Goal: Find specific fact

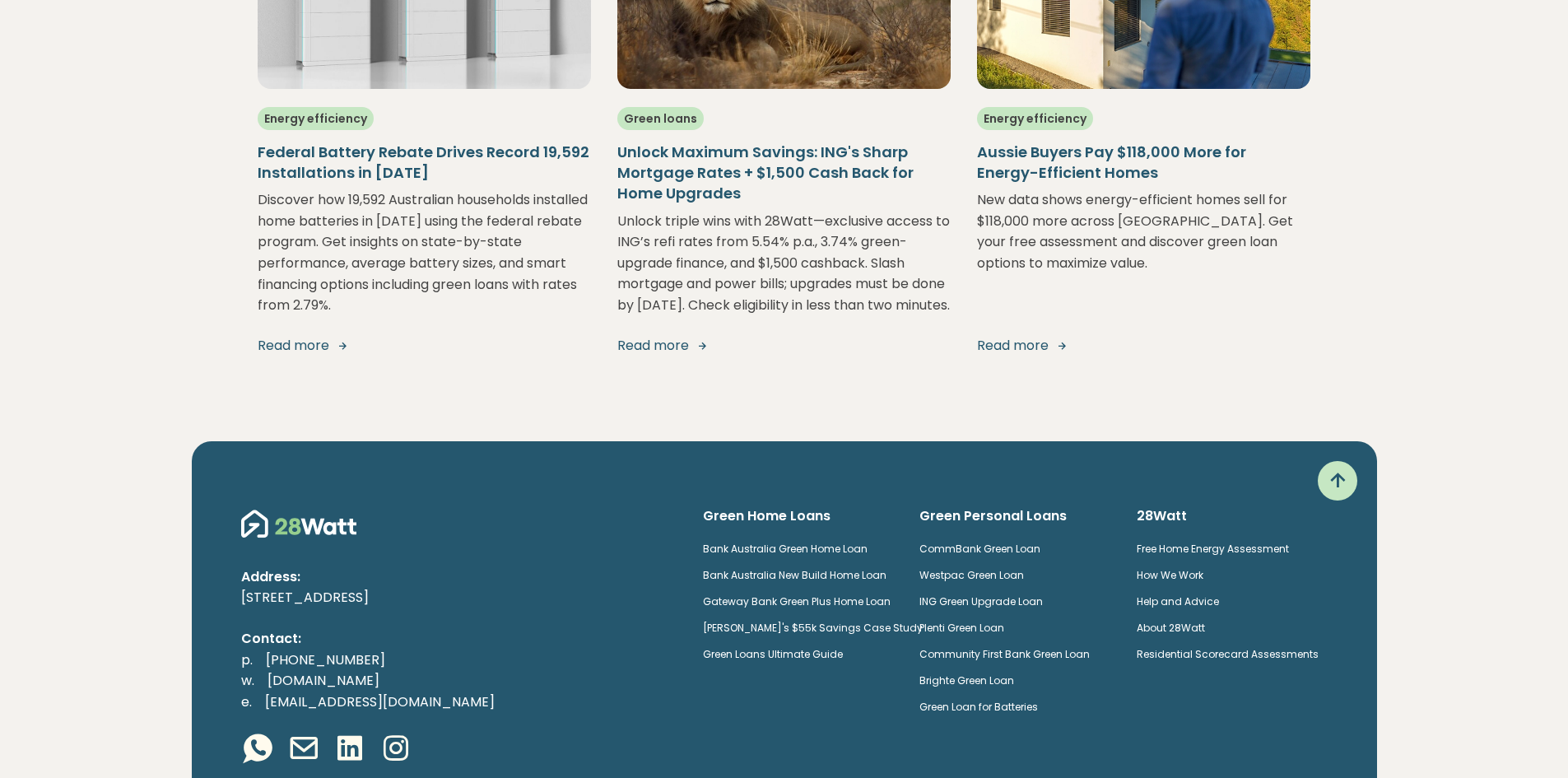
scroll to position [3221, 0]
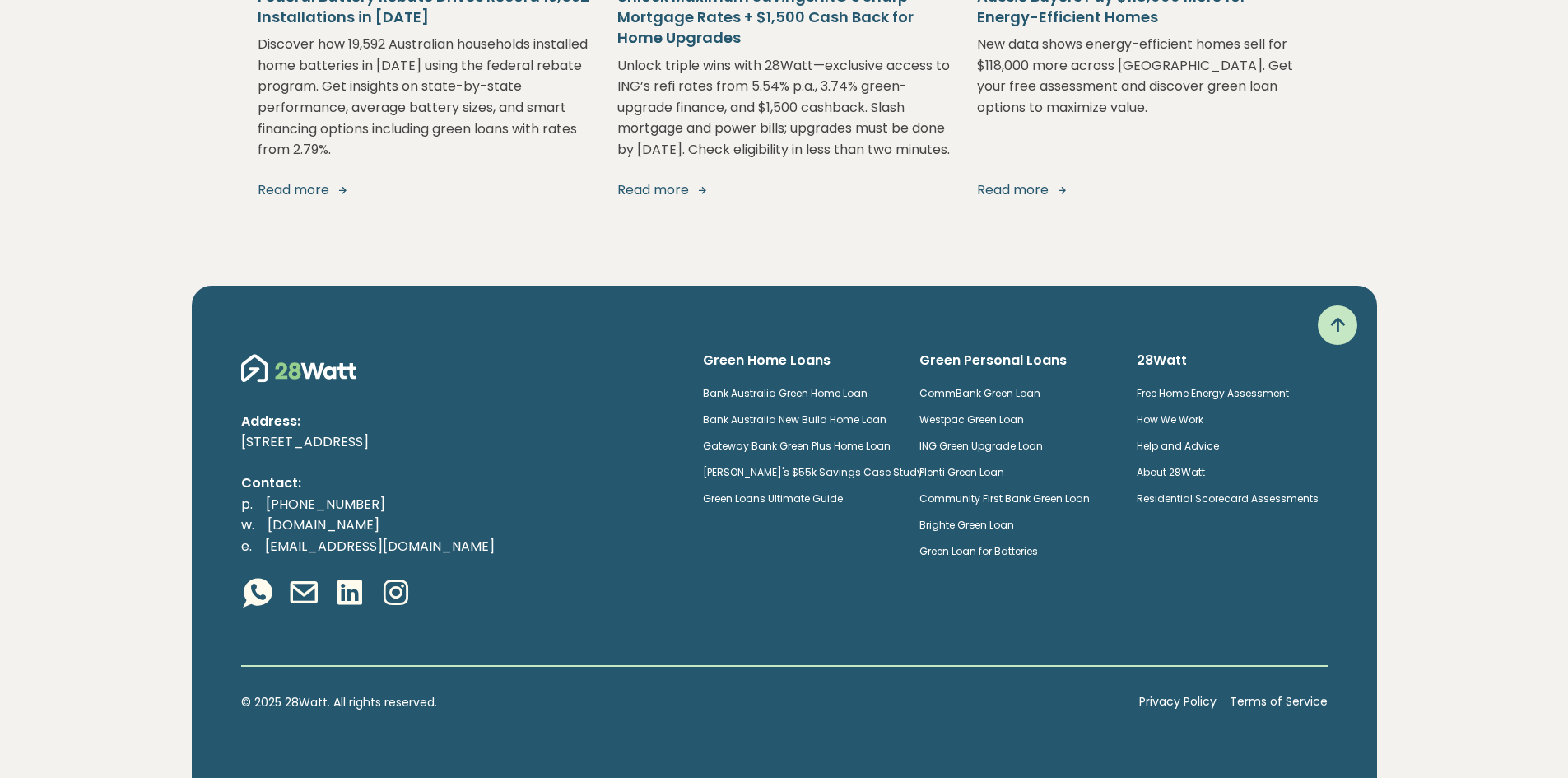
click at [1186, 695] on link "Privacy Policy" at bounding box center [1178, 702] width 77 height 18
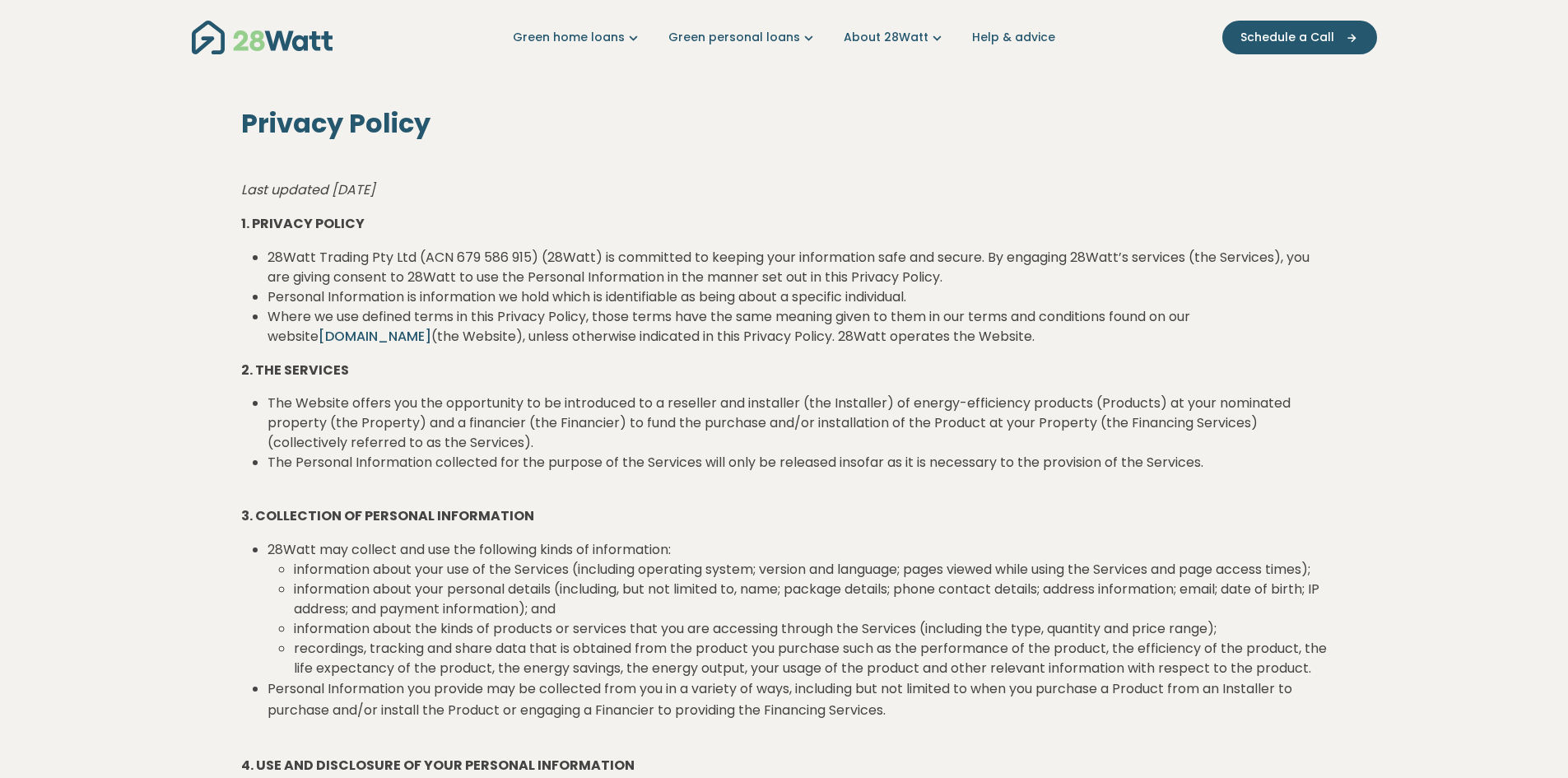
click at [531, 256] on li "28Watt Trading Pty Ltd (ACN 679 586 915) (28Watt) is committed to keeping your …" at bounding box center [798, 267] width 1060 height 40
click at [460, 256] on li "28Watt Trading Pty Ltd (ACN 679 586 915) (28Watt) is committed to keeping your …" at bounding box center [798, 267] width 1060 height 40
drag, startPoint x: 458, startPoint y: 256, endPoint x: 531, endPoint y: 256, distance: 73.0
click at [528, 256] on li "28Watt Trading Pty Ltd (ACN 679 586 915) (28Watt) is committed to keeping your …" at bounding box center [798, 267] width 1060 height 40
click at [533, 256] on li "28Watt Trading Pty Ltd (ACN 679 586 915) (28Watt) is committed to keeping your …" at bounding box center [798, 267] width 1060 height 40
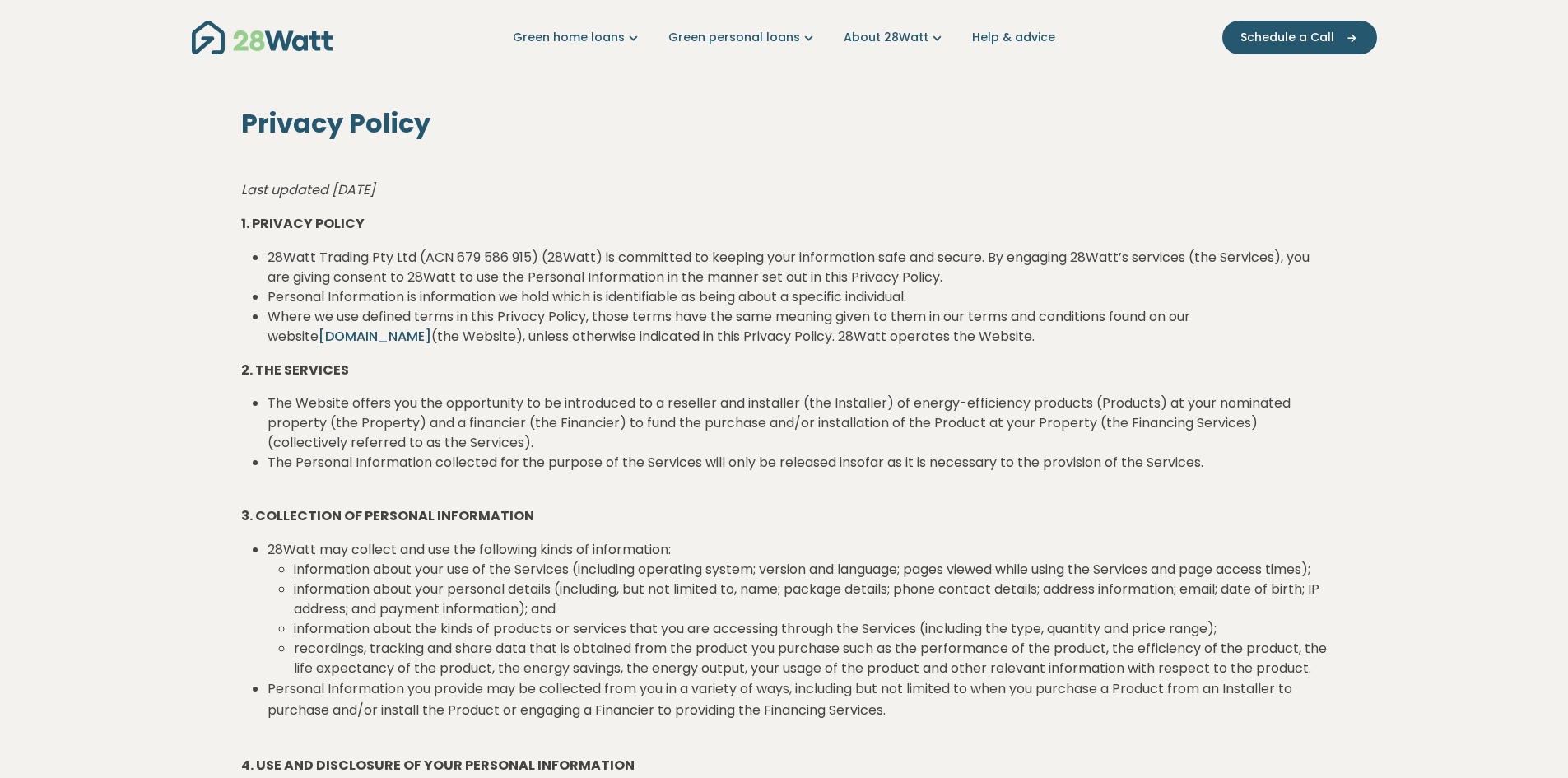
click at [533, 256] on li "28Watt Trading Pty Ltd (ACN 679 586 915) (28Watt) is committed to keeping your …" at bounding box center [798, 267] width 1060 height 40
click at [536, 256] on li "28Watt Trading Pty Ltd (ACN 679 586 915) (28Watt) is committed to keeping your …" at bounding box center [798, 267] width 1060 height 40
drag, startPoint x: 536, startPoint y: 256, endPoint x: 535, endPoint y: 249, distance: 7.1
drag, startPoint x: 536, startPoint y: 257, endPoint x: 487, endPoint y: 254, distance: 49.1
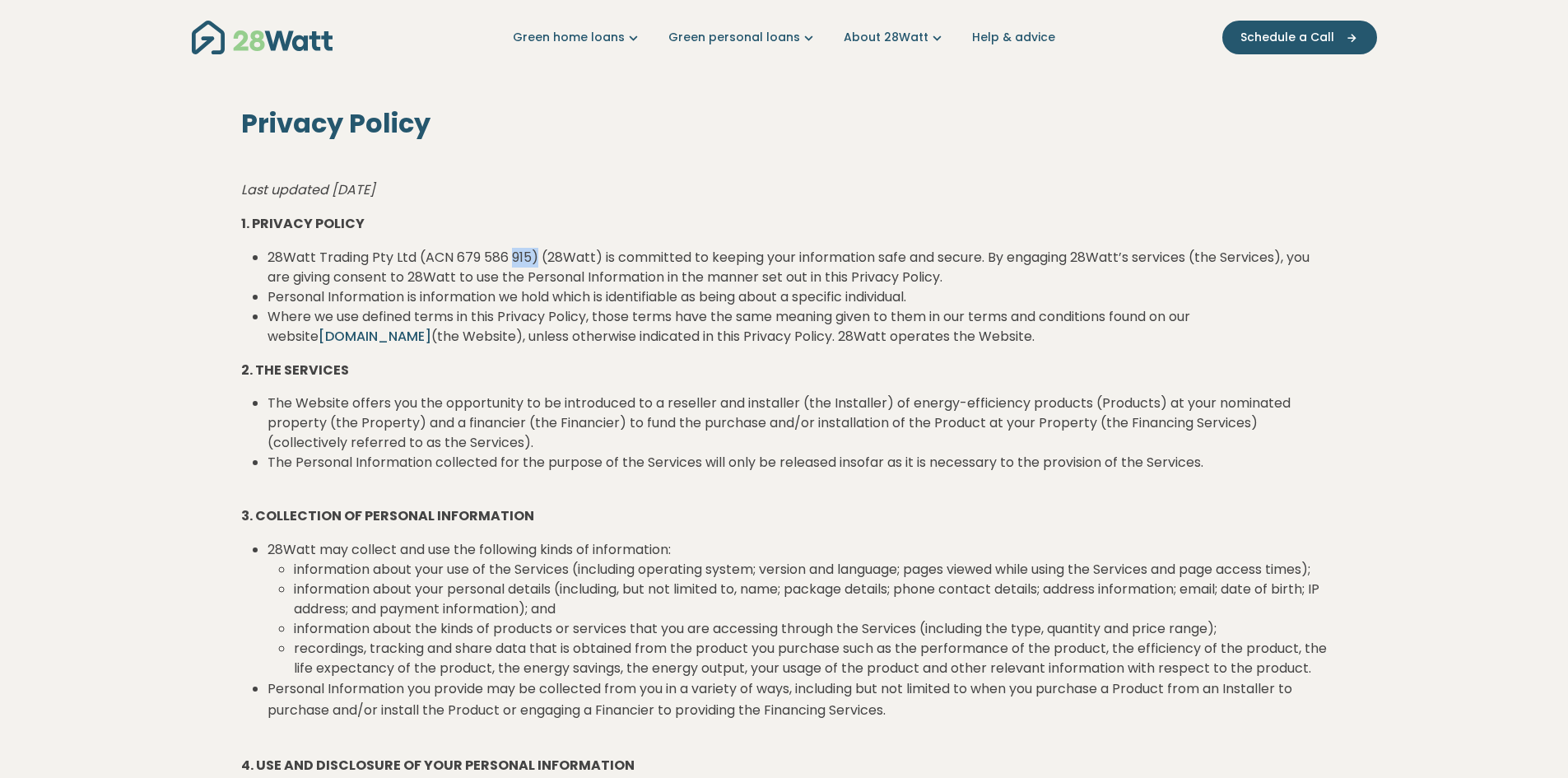
click at [495, 255] on li "28Watt Trading Pty Ltd (ACN 679 586 915) (28Watt) is committed to keeping your …" at bounding box center [798, 267] width 1060 height 40
drag, startPoint x: 487, startPoint y: 254, endPoint x: 478, endPoint y: 254, distance: 9.0
click at [481, 254] on li "28Watt Trading Pty Ltd (ACN 679 586 915) (28Watt) is committed to keeping your …" at bounding box center [798, 267] width 1060 height 40
drag, startPoint x: 460, startPoint y: 256, endPoint x: 508, endPoint y: 256, distance: 48.0
click at [483, 256] on li "28Watt Trading Pty Ltd (ACN 679 586 915) (28Watt) is committed to keeping your …" at bounding box center [798, 267] width 1060 height 40
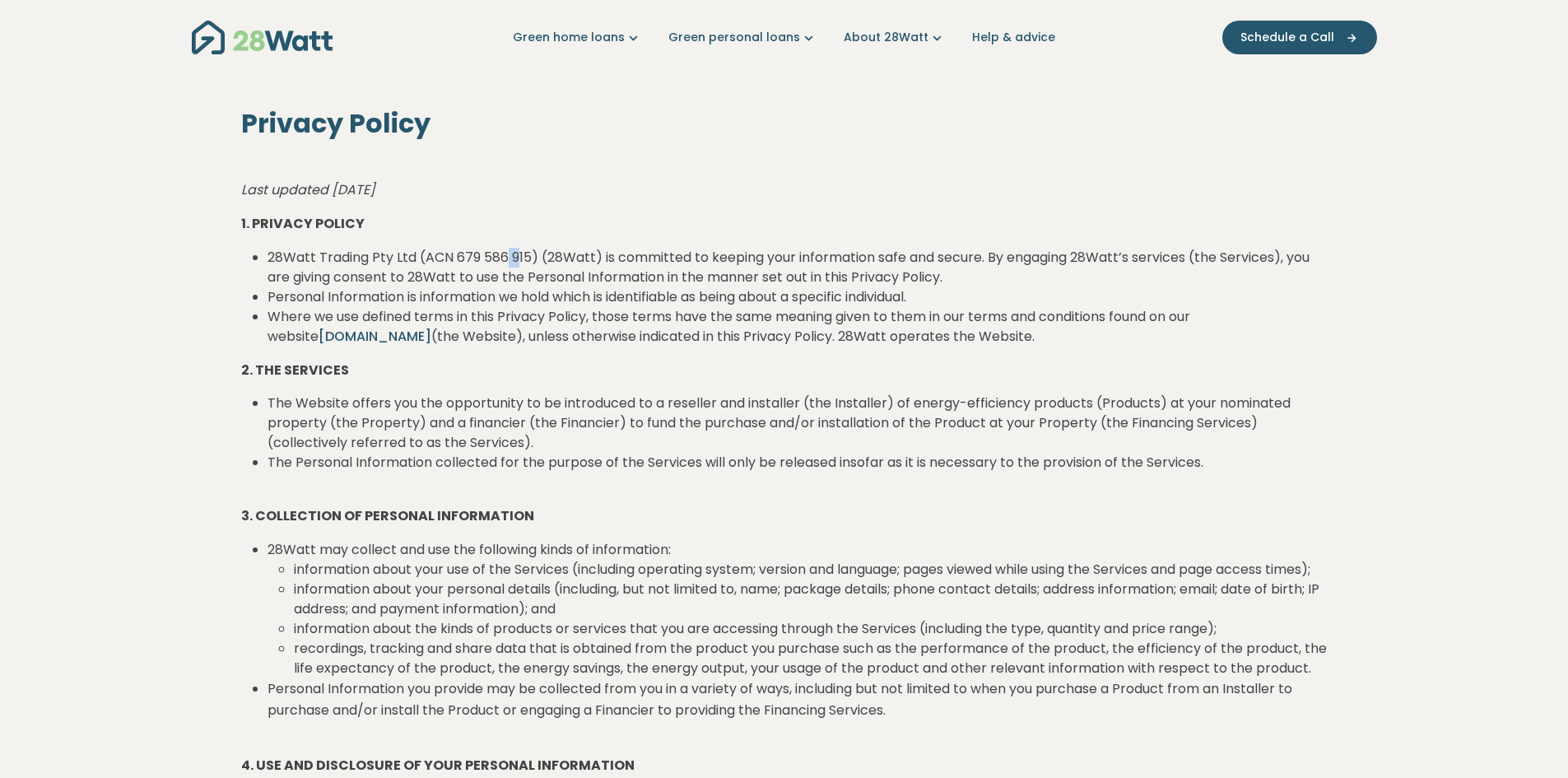
drag, startPoint x: 508, startPoint y: 256, endPoint x: 519, endPoint y: 255, distance: 11.0
click at [519, 255] on li "28Watt Trading Pty Ltd (ACN 679 586 915) (28Watt) is committed to keeping your …" at bounding box center [798, 267] width 1060 height 40
click at [538, 252] on li "28Watt Trading Pty Ltd (ACN 679 586 915) (28Watt) is committed to keeping your …" at bounding box center [798, 267] width 1060 height 40
drag, startPoint x: 536, startPoint y: 252, endPoint x: 452, endPoint y: 255, distance: 84.1
click at [452, 255] on li "28Watt Trading Pty Ltd (ACN 679 586 915) (28Watt) is committed to keeping your …" at bounding box center [798, 267] width 1060 height 40
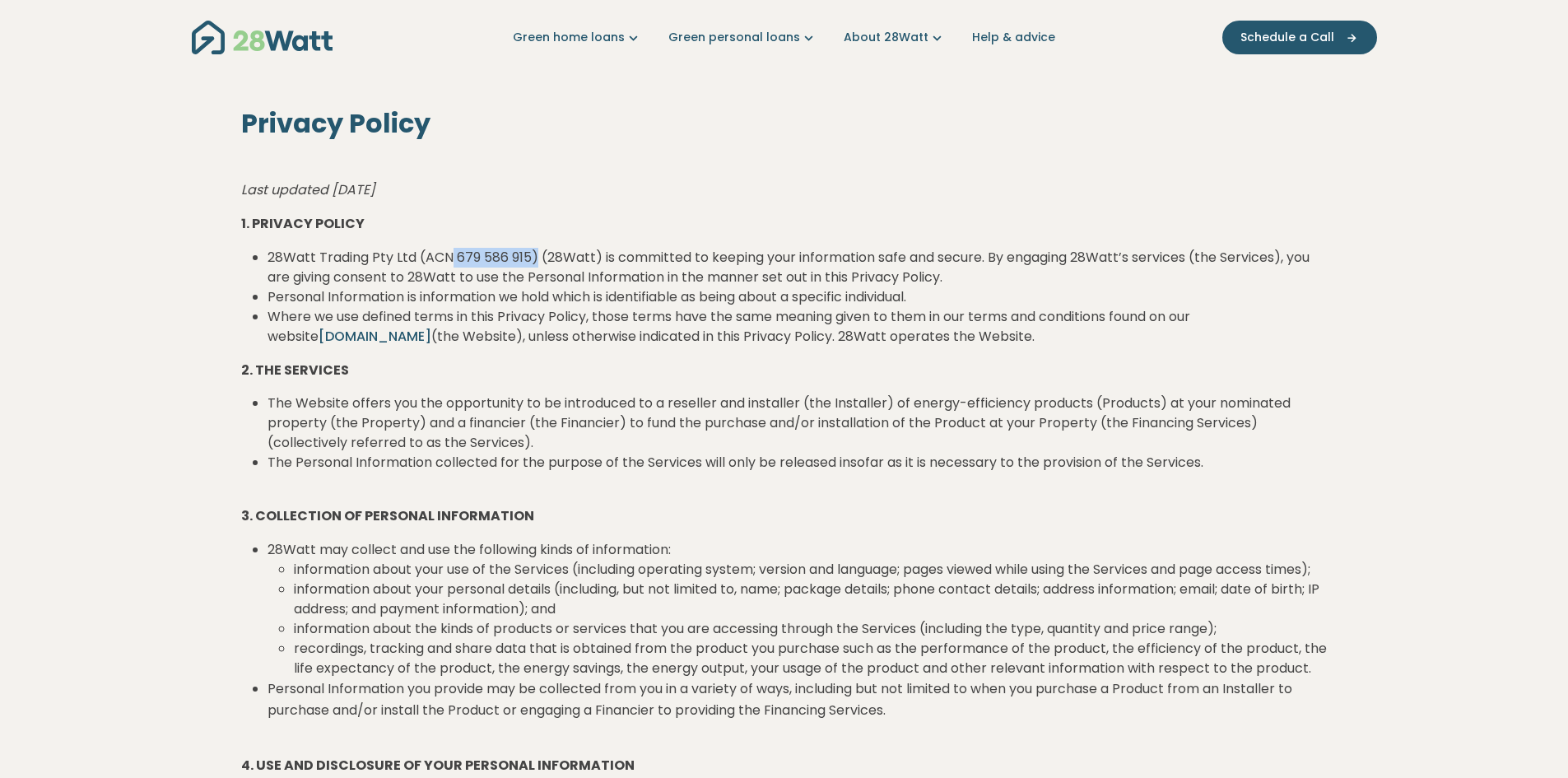
click at [452, 254] on li "28Watt Trading Pty Ltd (ACN 679 586 915) (28Watt) is committed to keeping your …" at bounding box center [798, 267] width 1060 height 40
copy li "679 586 915)"
